Goal: Find specific page/section: Find specific page/section

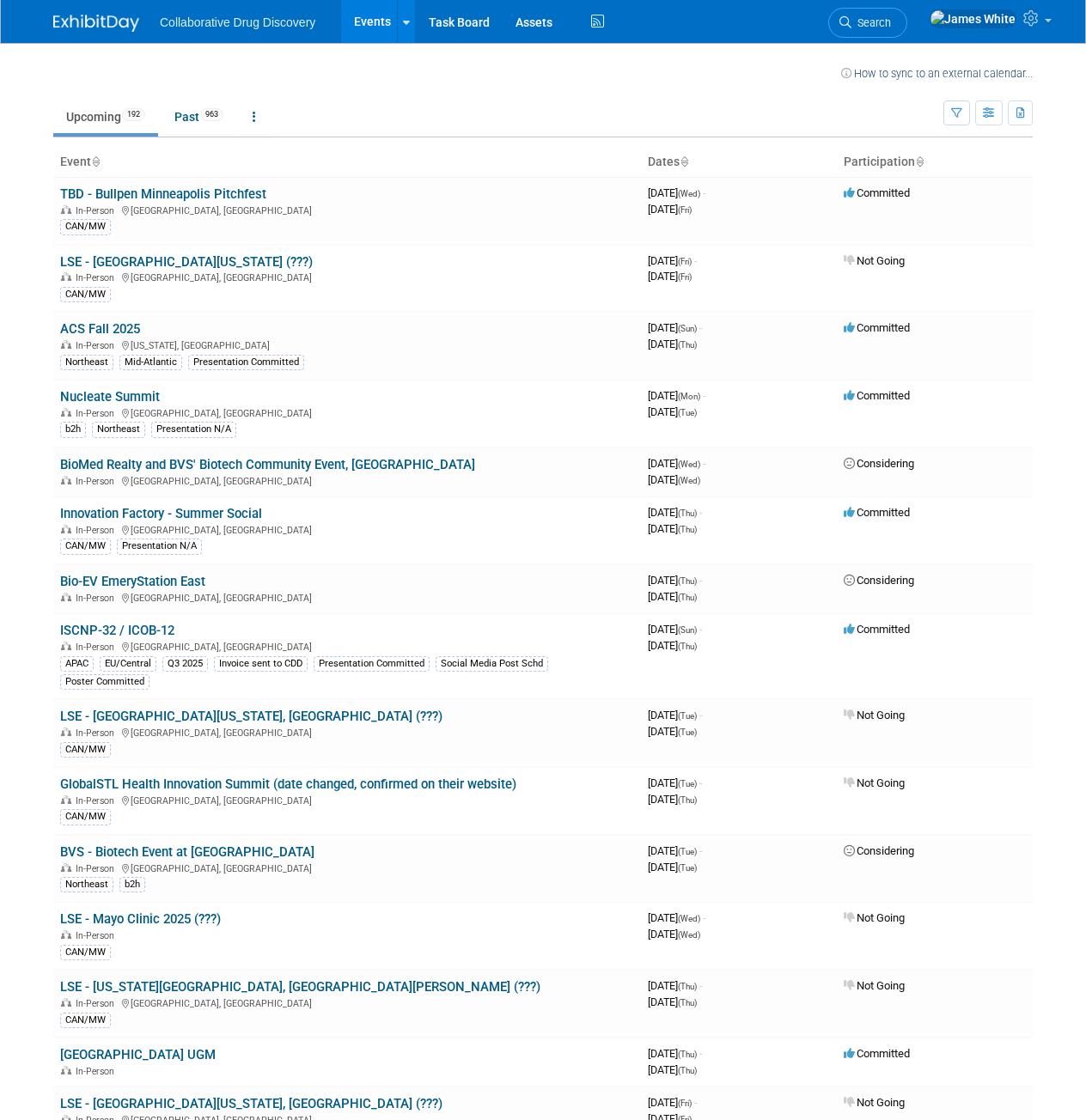
drag, startPoint x: 959, startPoint y: 112, endPoint x: 964, endPoint y: 127, distance: 15.8
click at [959, 112] on icon "button" at bounding box center [956, 113] width 11 height 11
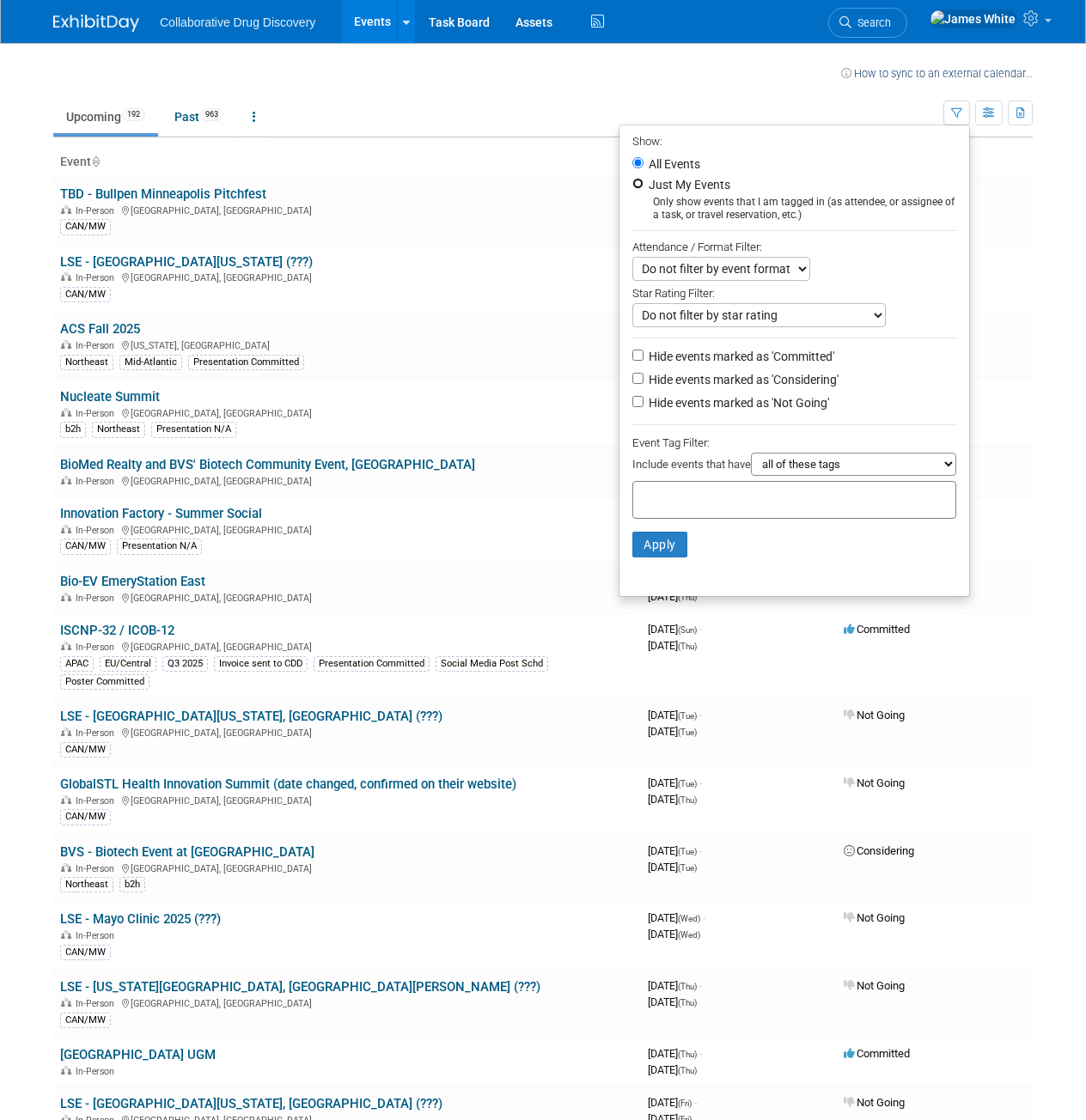
click at [635, 181] on input "Just My Events" at bounding box center [637, 183] width 11 height 11
radio input "true"
click at [654, 546] on button "Apply" at bounding box center [659, 545] width 55 height 25
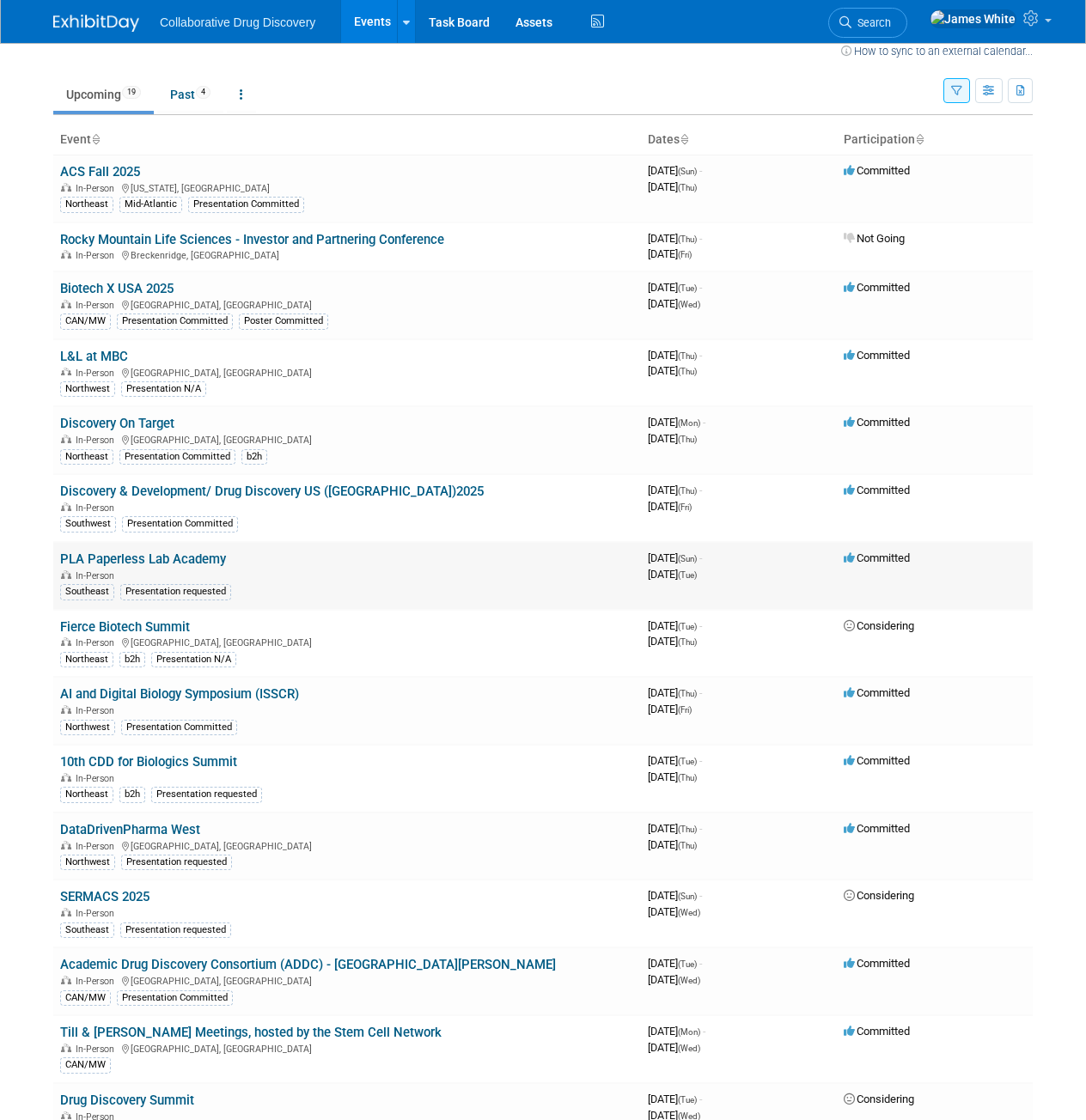
scroll to position [86, 0]
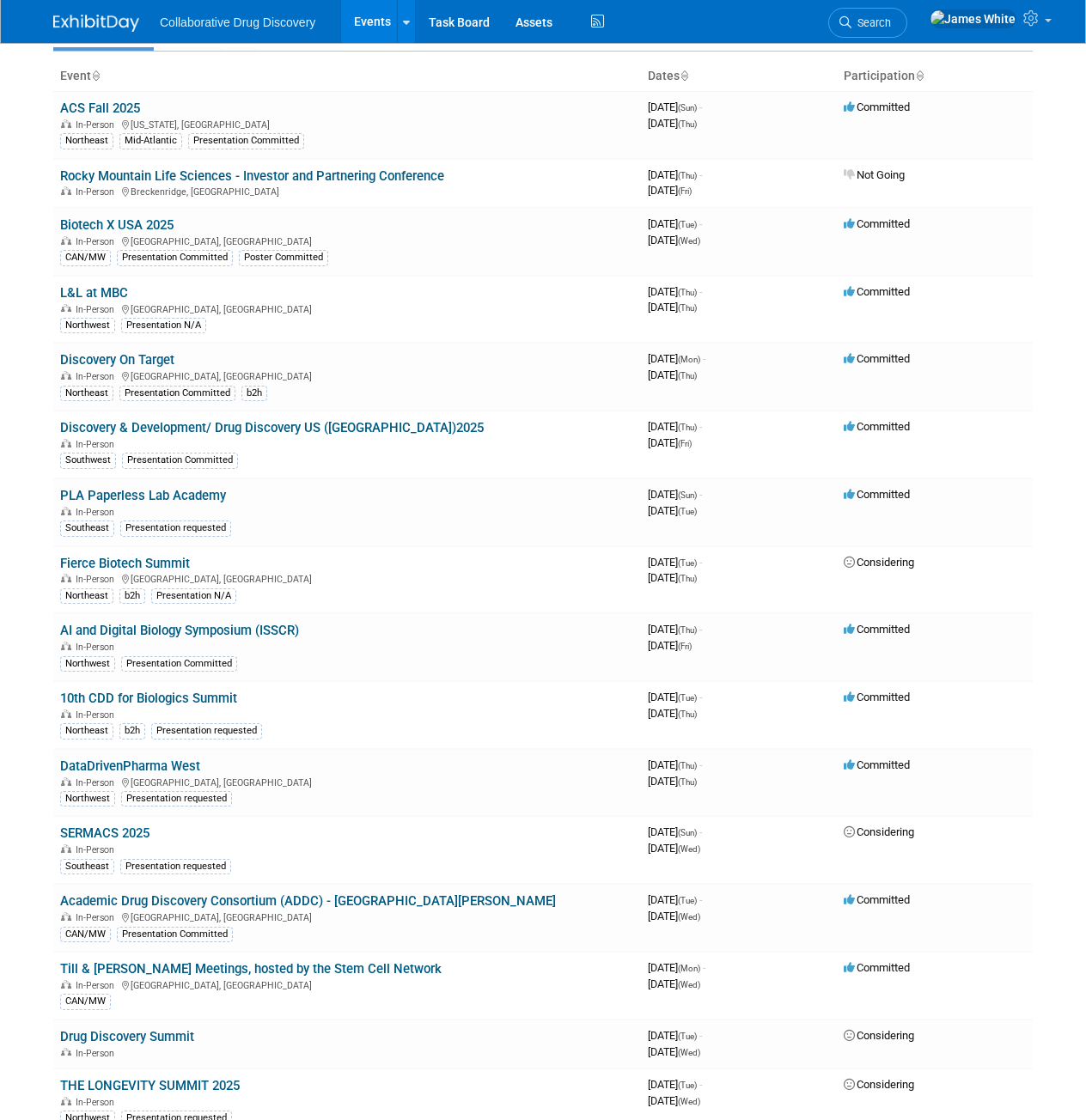
click at [171, 492] on link "PLA Paperless Lab Academy" at bounding box center [142, 496] width 165 height 16
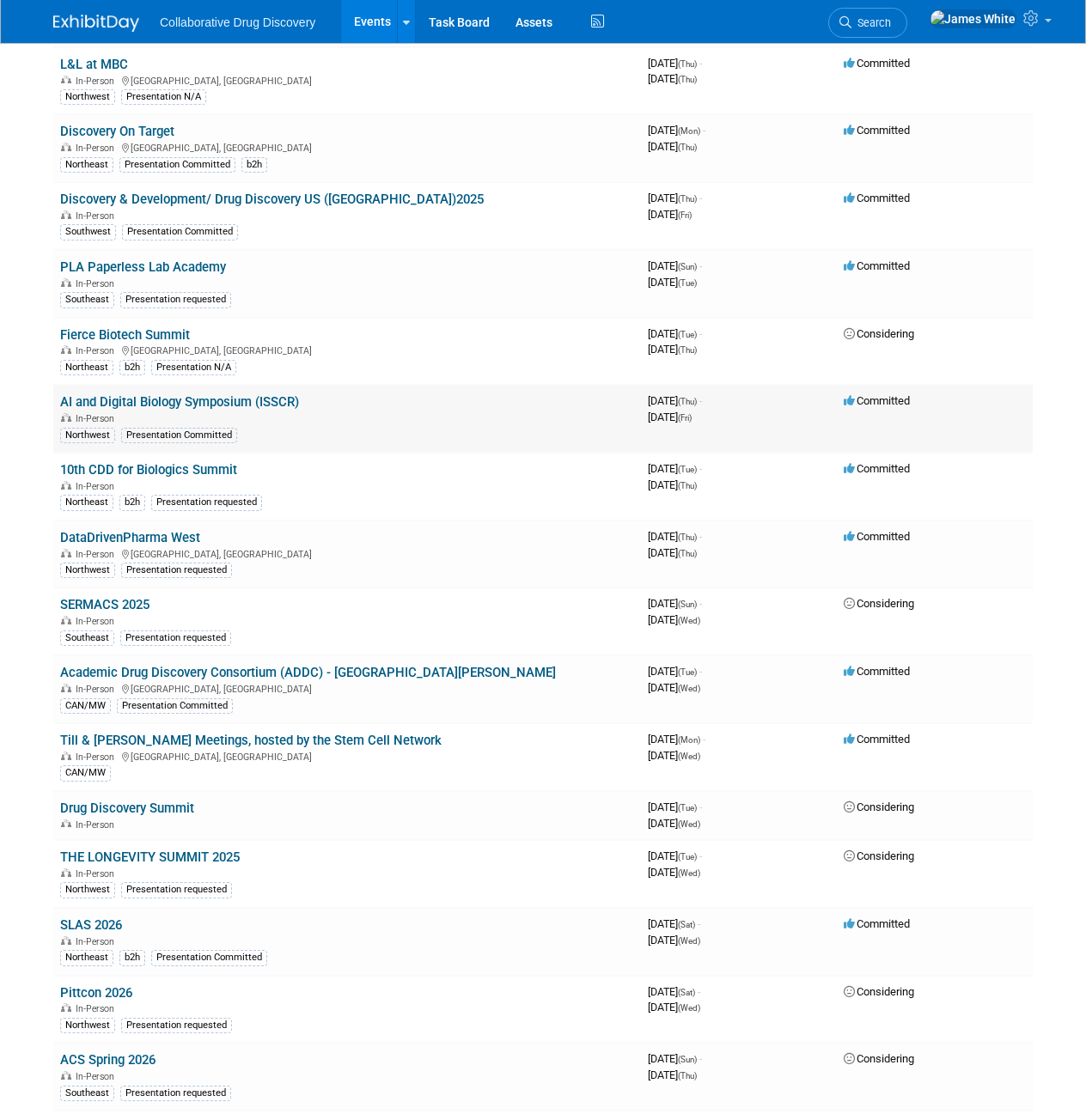
scroll to position [241, 0]
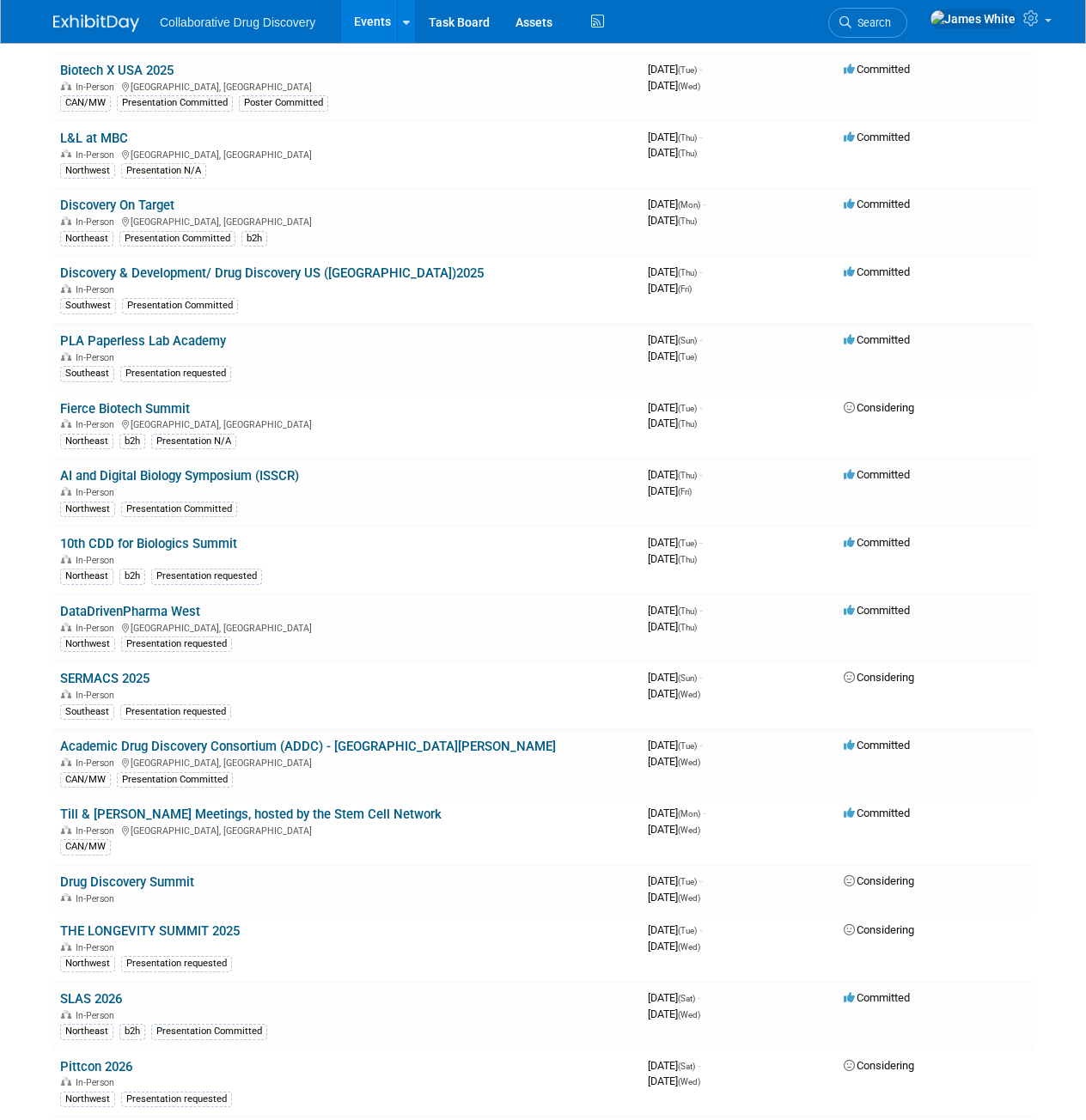
click at [244, 472] on link "AI and Digital Biology Symposium (ISSCR)" at bounding box center [179, 476] width 239 height 16
